Goal: Navigation & Orientation: Find specific page/section

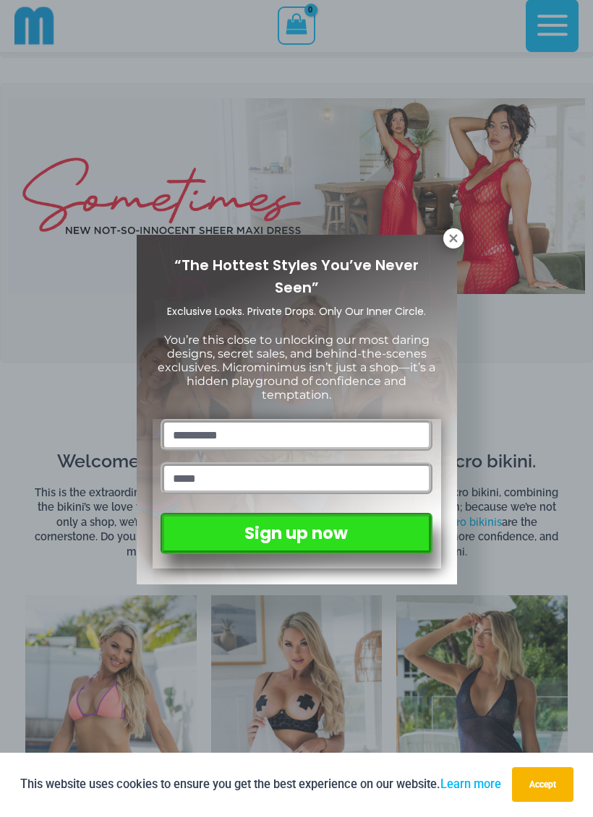
click at [448, 244] on icon at bounding box center [453, 239] width 13 height 13
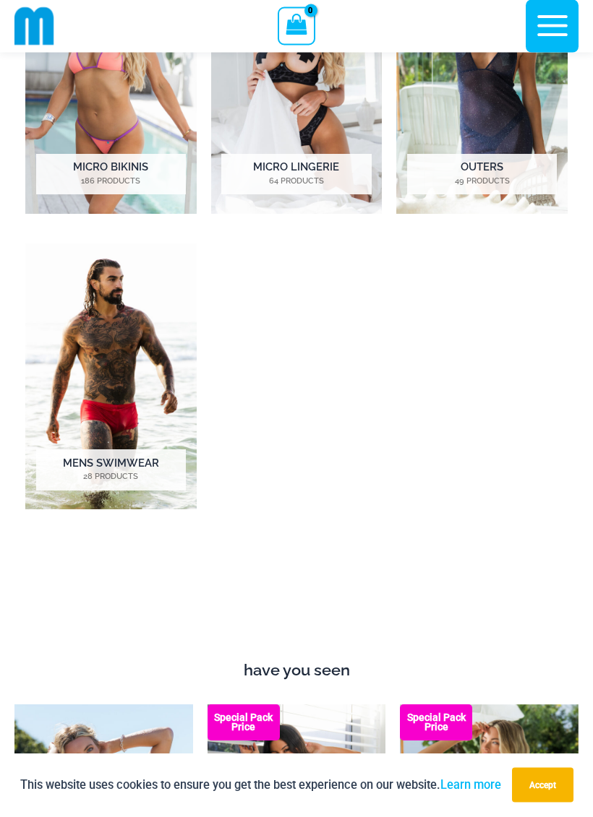
scroll to position [913, 0]
click at [126, 381] on img "Visit product category Mens Swimwear" at bounding box center [110, 377] width 171 height 266
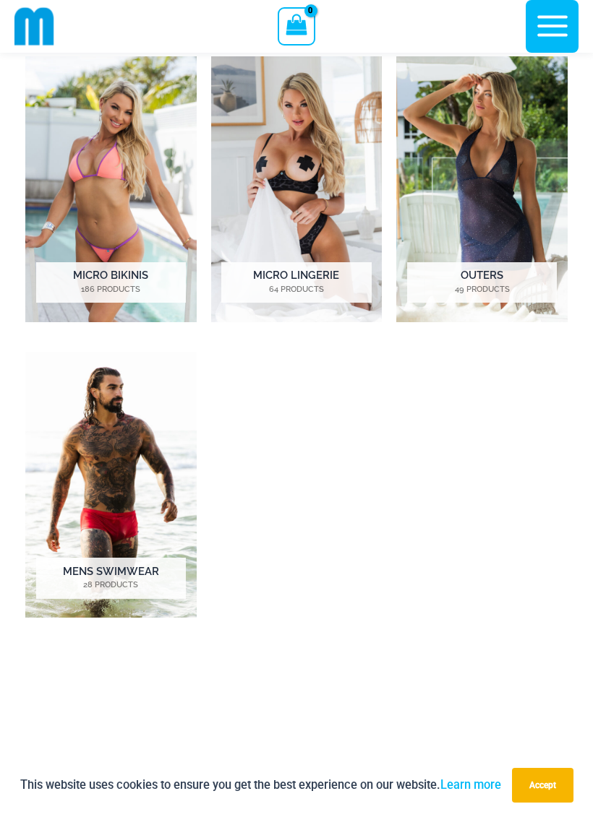
scroll to position [762, 0]
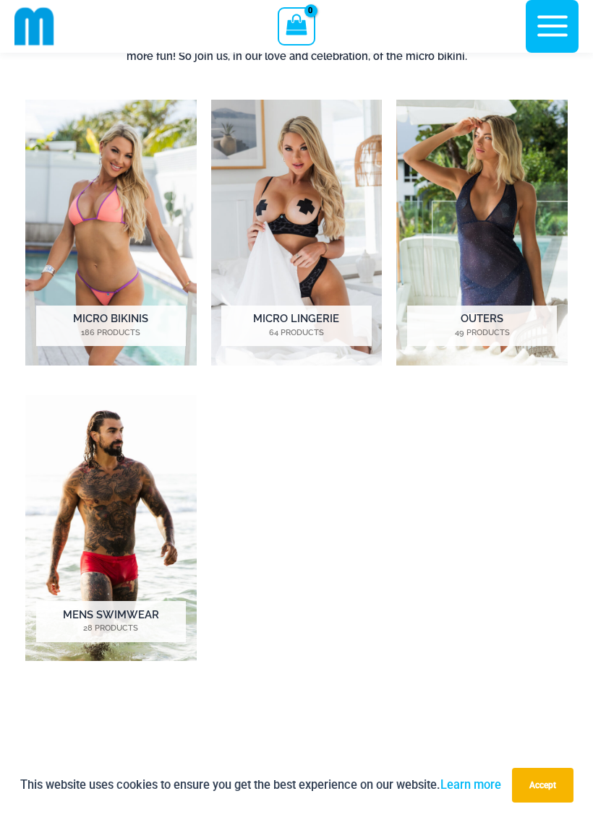
click at [311, 223] on img "Visit product category Micro Lingerie" at bounding box center [296, 233] width 171 height 266
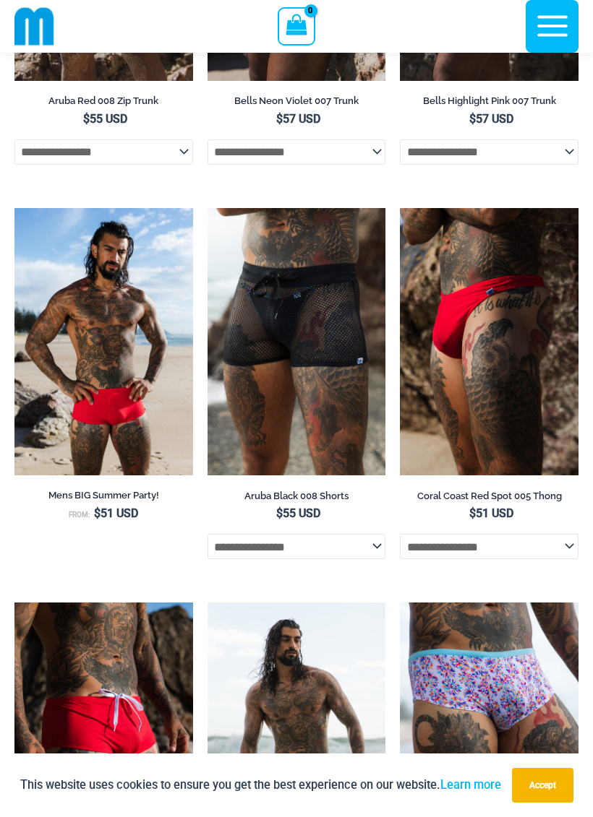
scroll to position [834, 0]
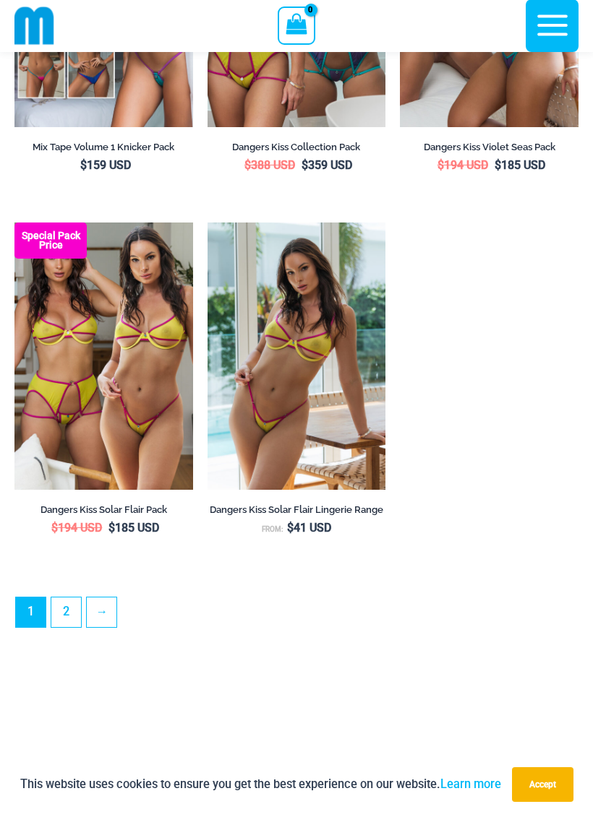
scroll to position [3920, 0]
